Goal: Use online tool/utility: Utilize a website feature to perform a specific function

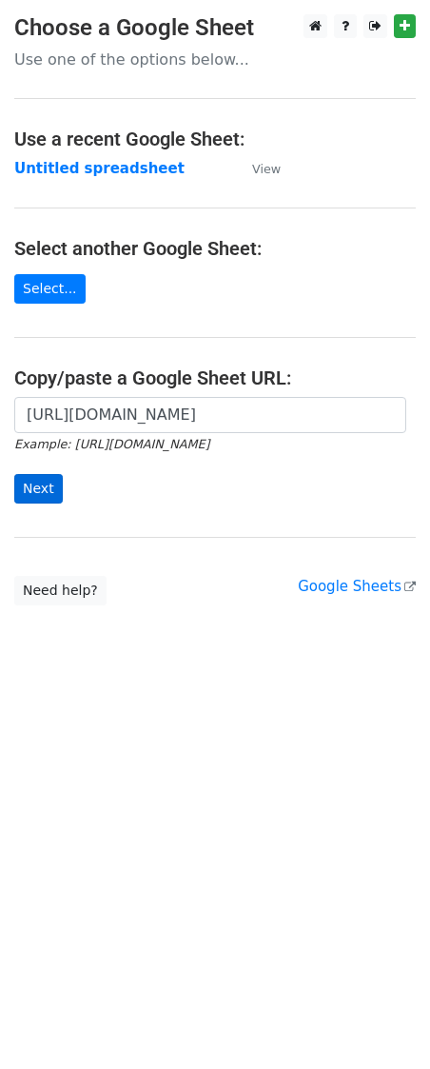
type input "[URL][DOMAIN_NAME]"
click at [35, 492] on input "Next" at bounding box center [38, 488] width 49 height 29
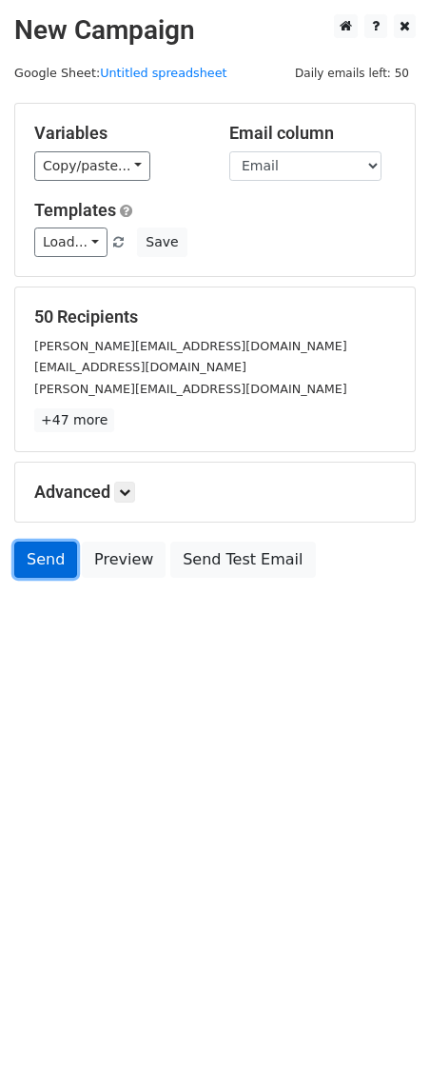
click at [27, 578] on link "Send" at bounding box center [45, 559] width 63 height 36
click at [48, 566] on link "Send" at bounding box center [45, 559] width 63 height 36
